Goal: Information Seeking & Learning: Learn about a topic

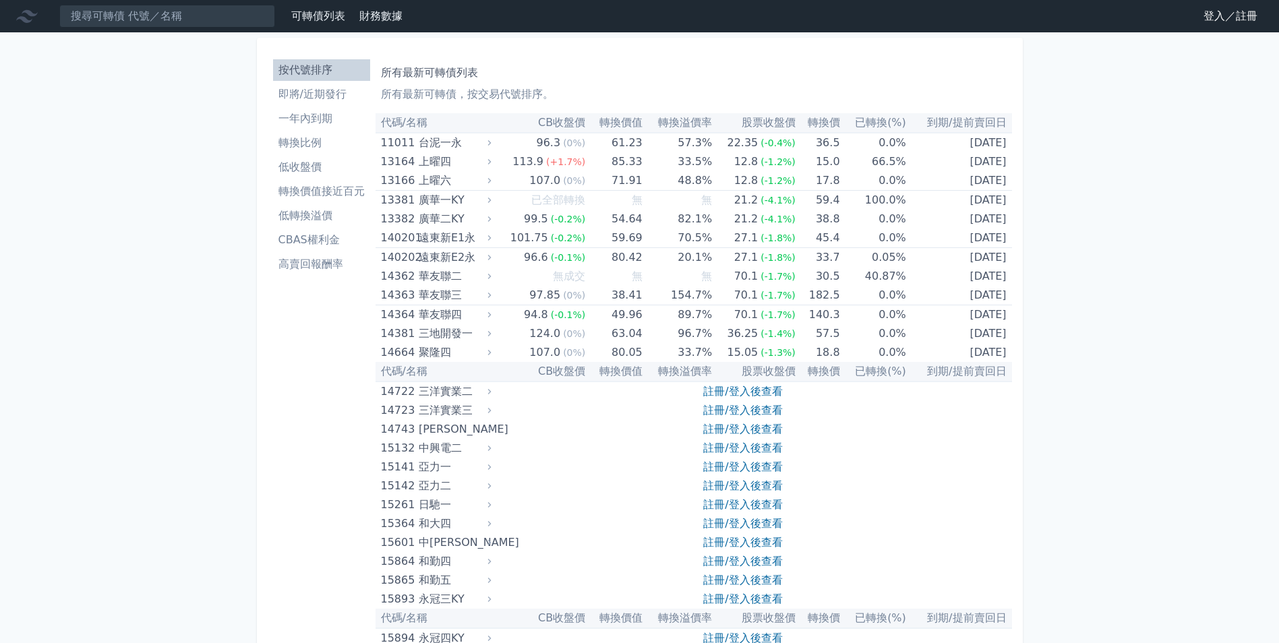
click at [1211, 18] on link "登入／註冊" at bounding box center [1231, 16] width 76 height 22
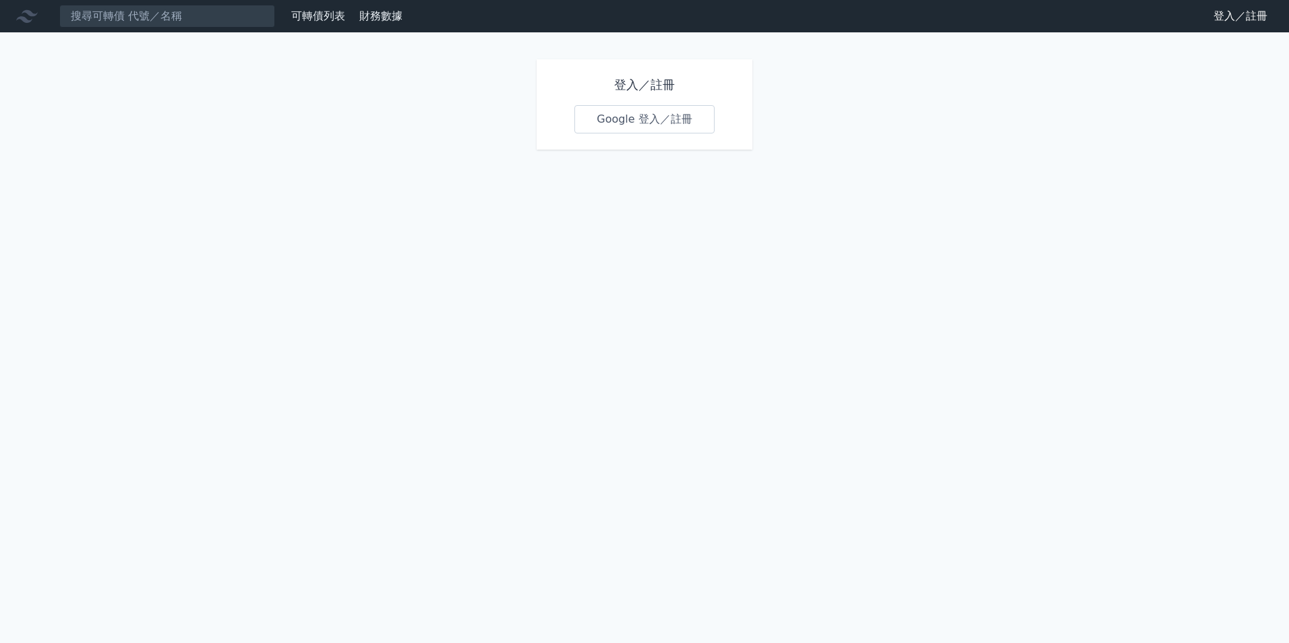
click at [653, 119] on link "Google 登入／註冊" at bounding box center [644, 119] width 140 height 28
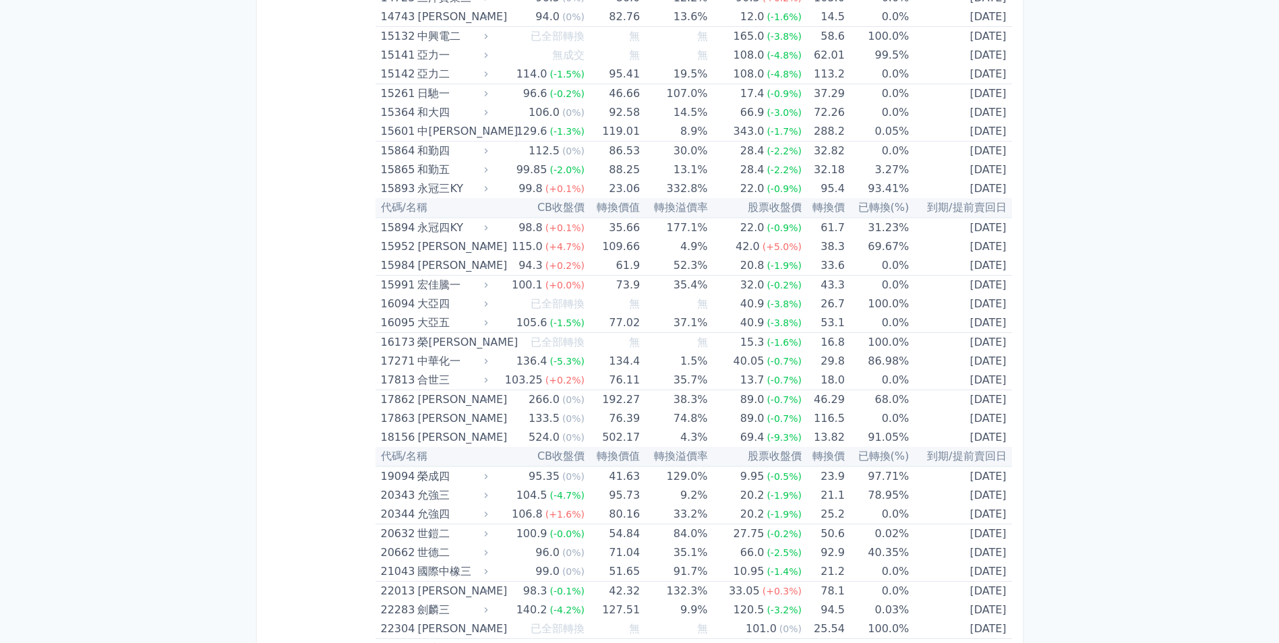
scroll to position [431, 0]
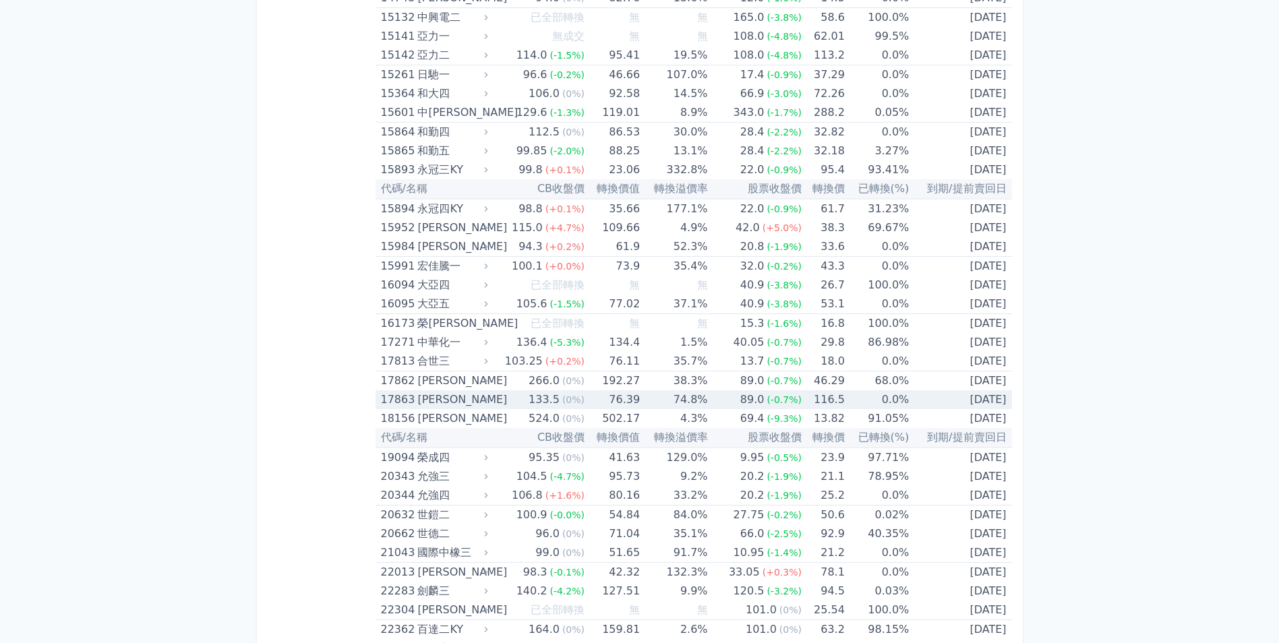
click at [485, 405] on div "[PERSON_NAME]" at bounding box center [450, 399] width 67 height 19
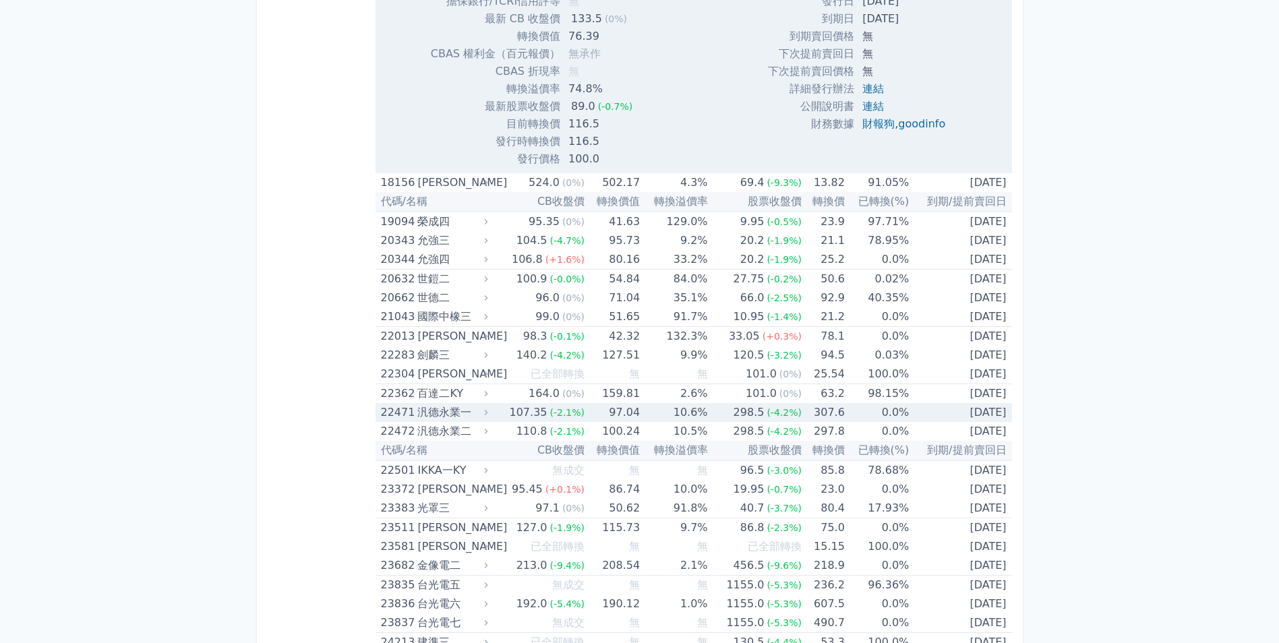
scroll to position [971, 0]
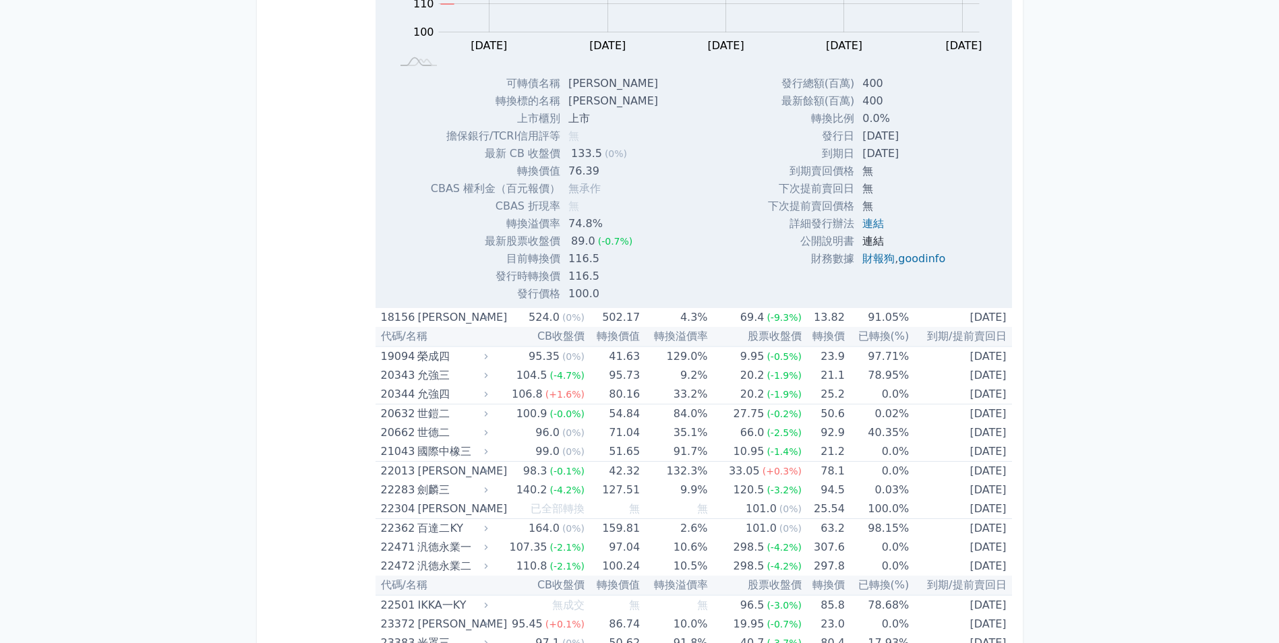
click at [866, 243] on link "連結" at bounding box center [873, 241] width 22 height 13
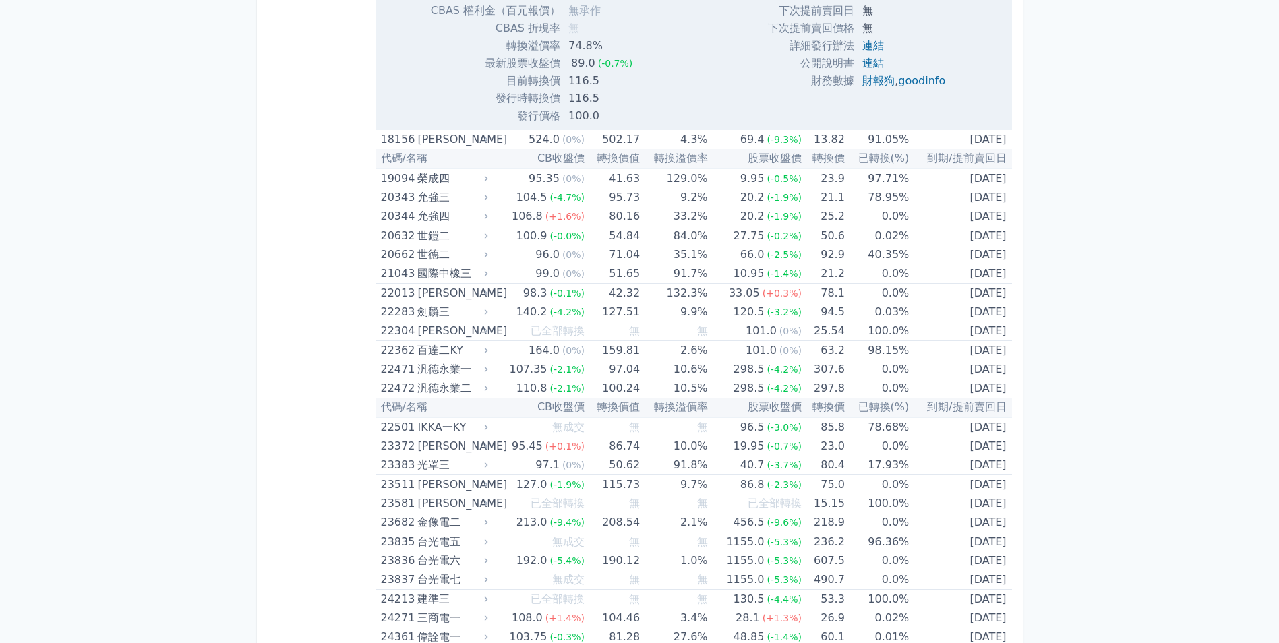
scroll to position [1168, 0]
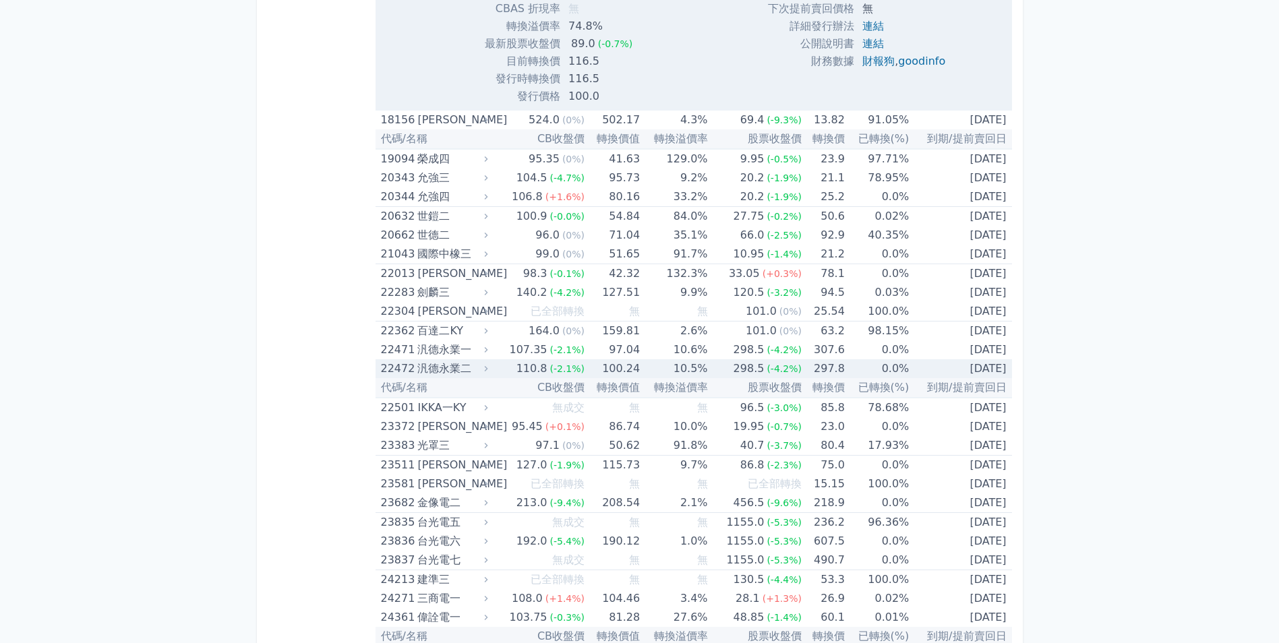
click at [479, 369] on div "汎德永業二" at bounding box center [450, 368] width 67 height 19
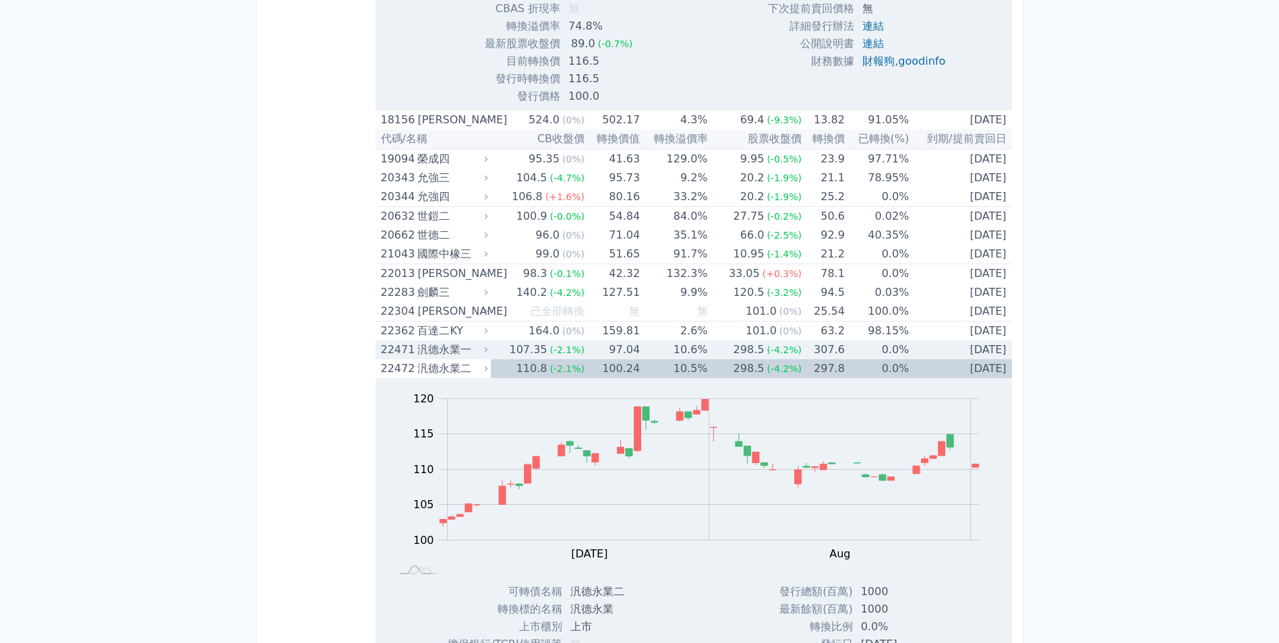
click at [472, 355] on div "汎德永業一" at bounding box center [450, 349] width 67 height 19
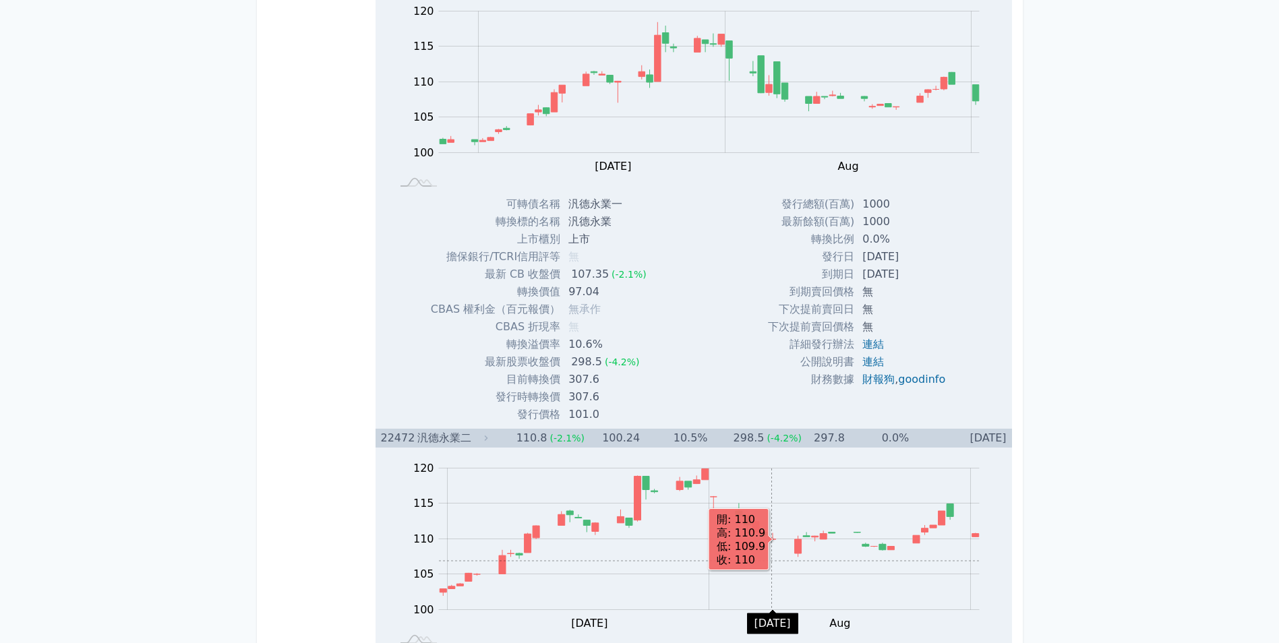
scroll to position [1505, 0]
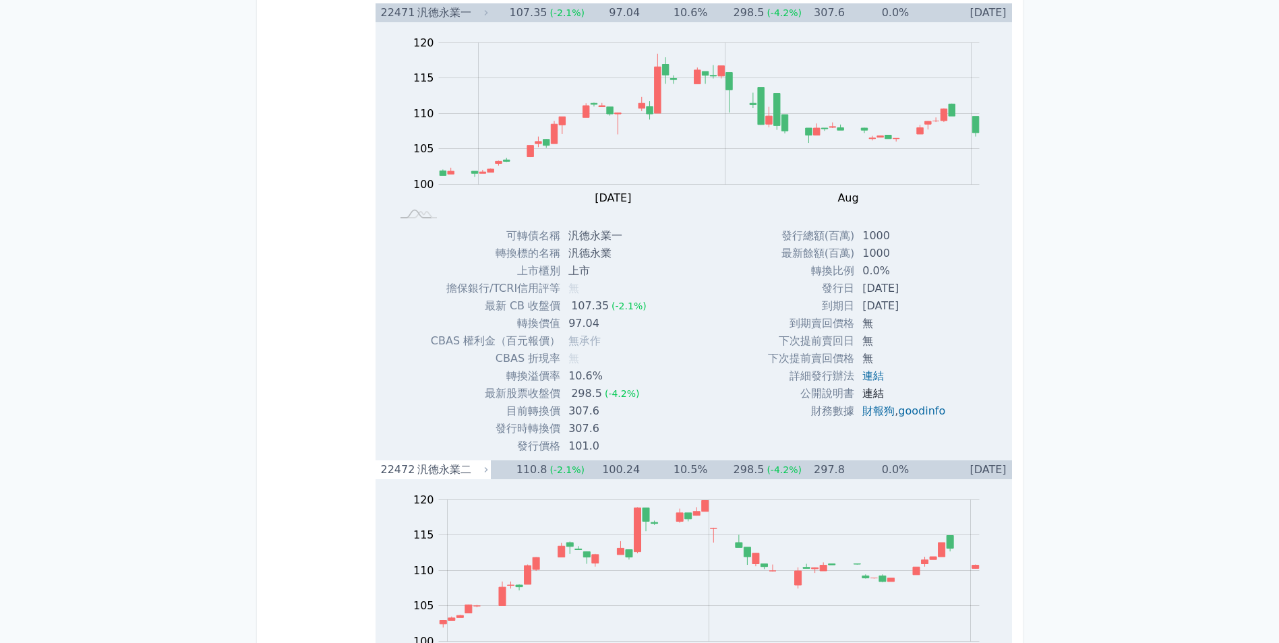
click at [866, 395] on link "連結" at bounding box center [873, 393] width 22 height 13
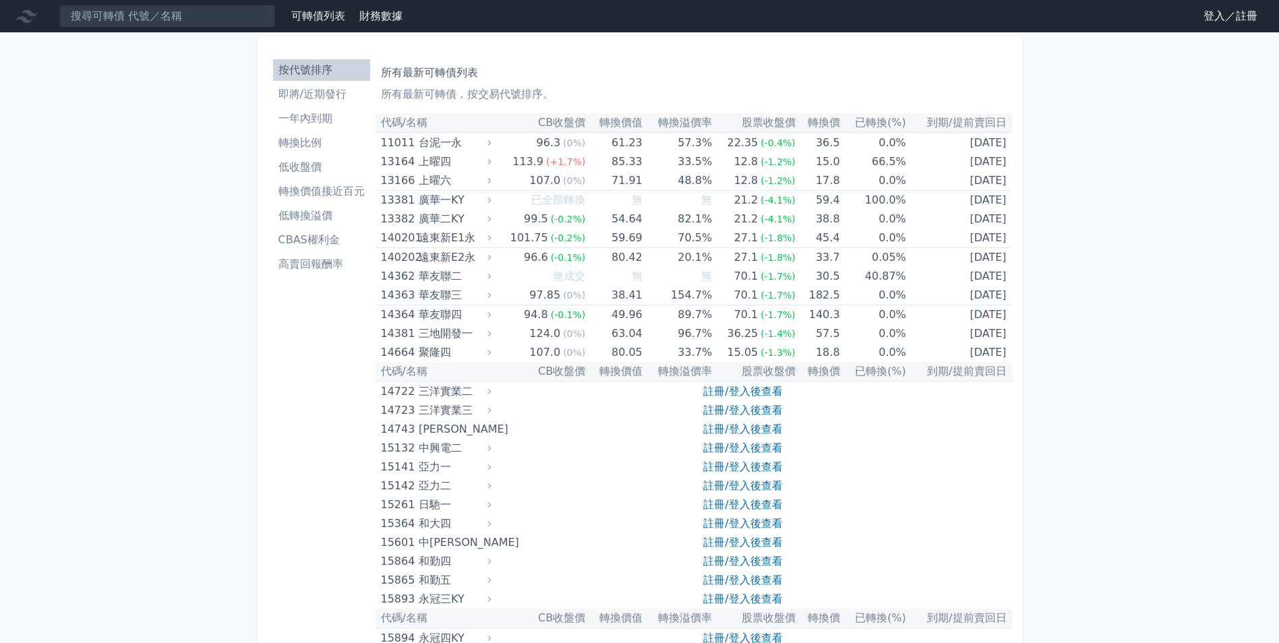
click at [331, 97] on li "即將/近期發行" at bounding box center [321, 94] width 97 height 16
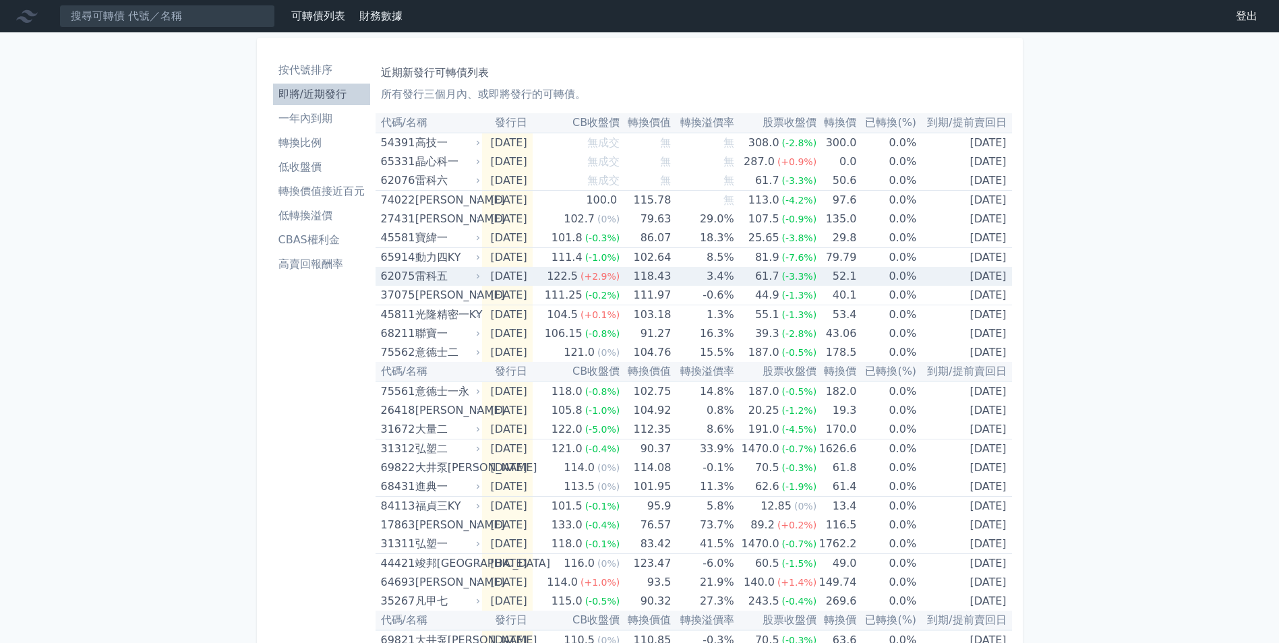
click at [426, 272] on div "雷科五" at bounding box center [446, 276] width 62 height 19
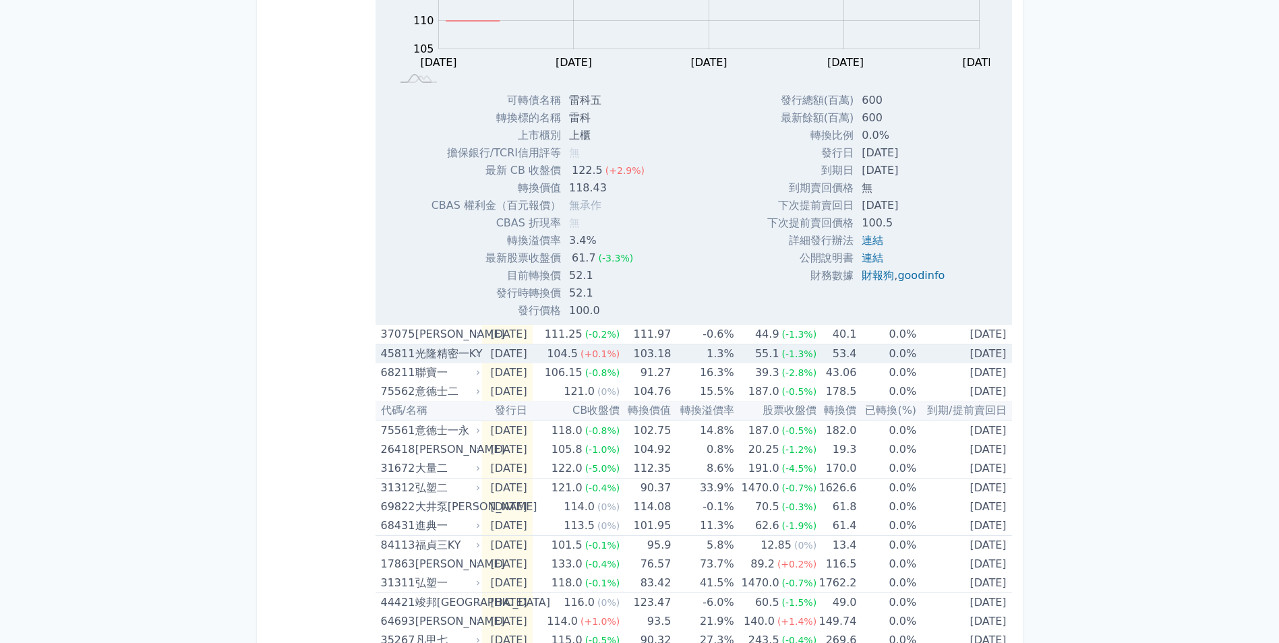
scroll to position [405, 0]
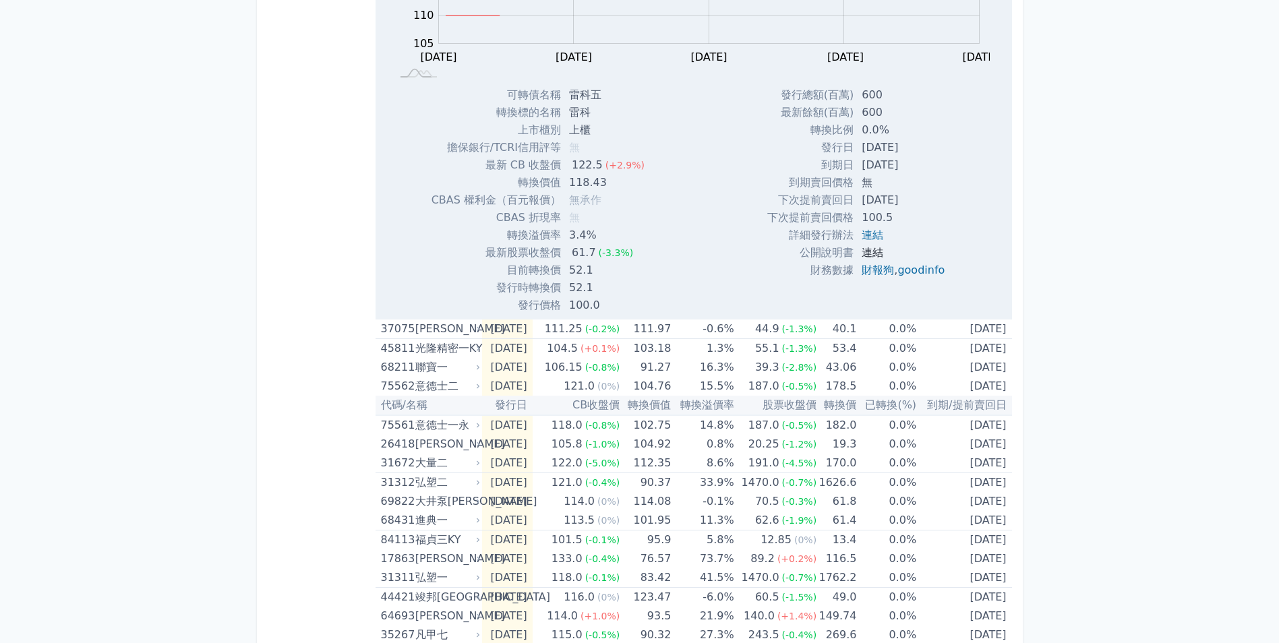
click at [877, 253] on link "連結" at bounding box center [873, 252] width 22 height 13
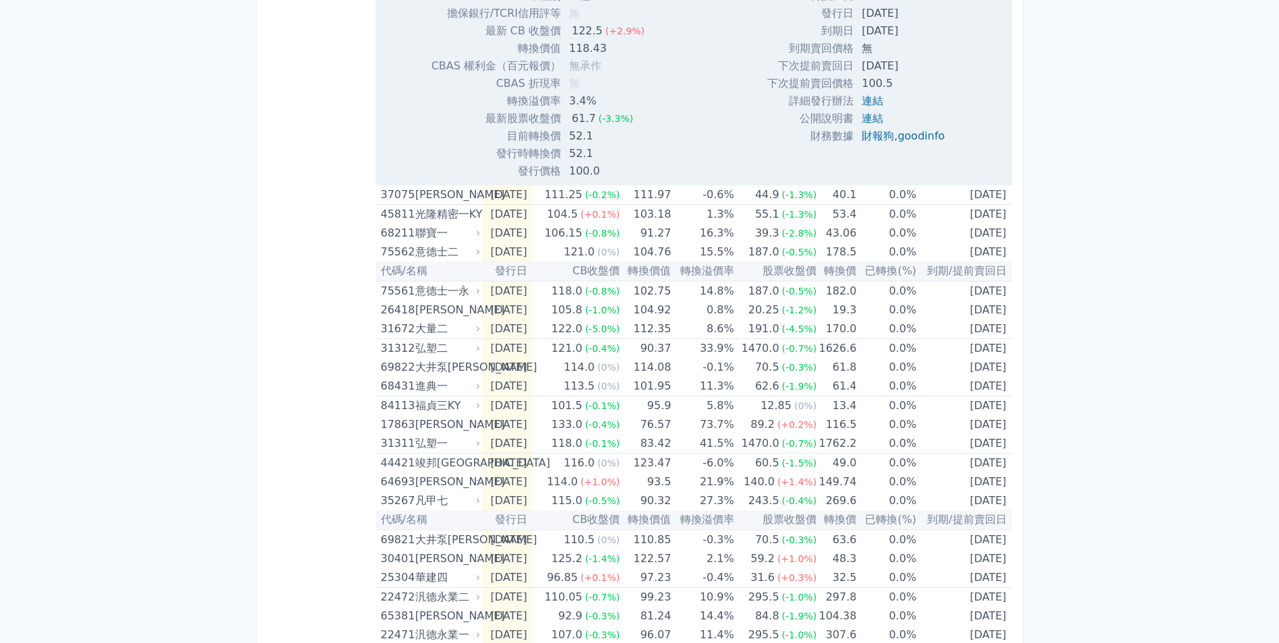
scroll to position [539, 0]
